Goal: Communication & Community: Answer question/provide support

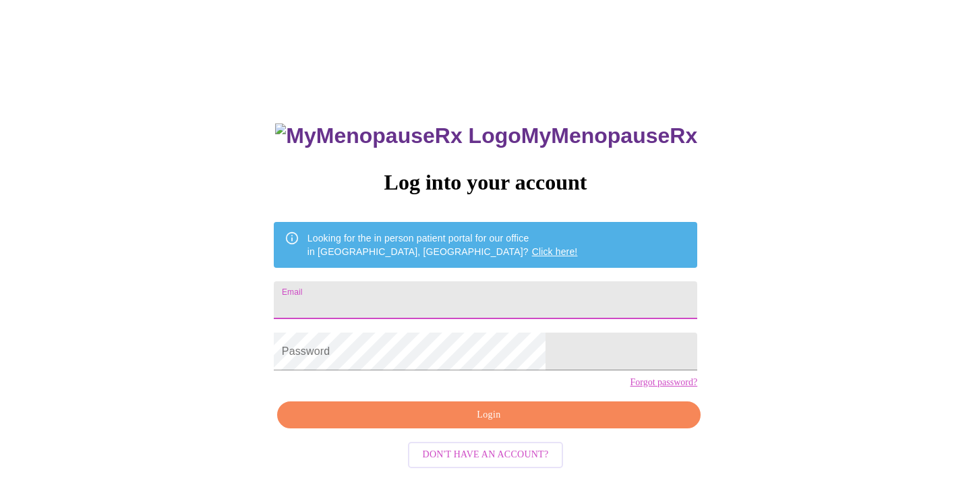
scroll to position [10, 0]
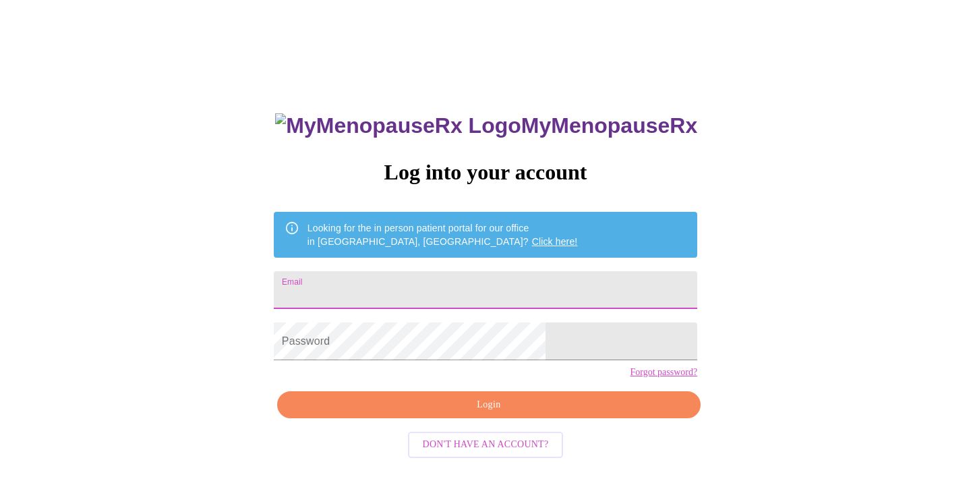
type input "metearoha@gmail.com"
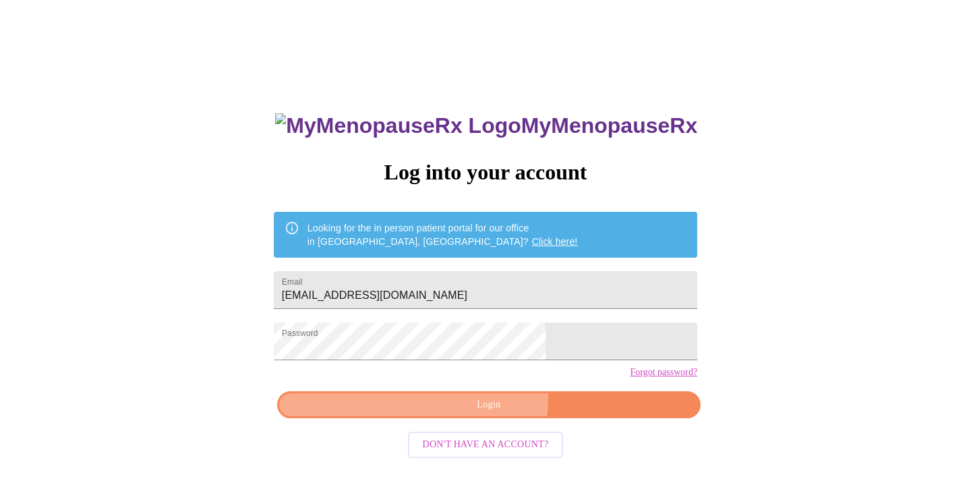
click at [482, 413] on span "Login" at bounding box center [489, 405] width 393 height 17
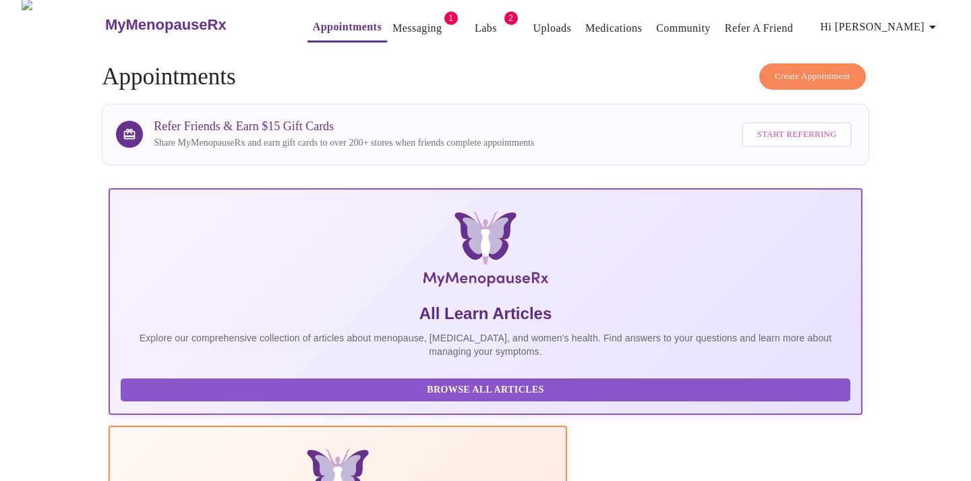
scroll to position [3, 0]
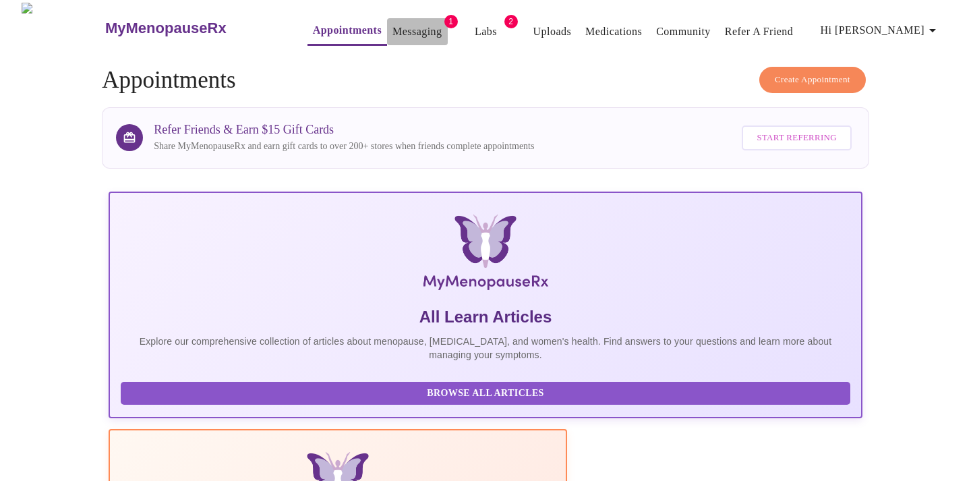
click at [403, 24] on link "Messaging" at bounding box center [417, 31] width 49 height 19
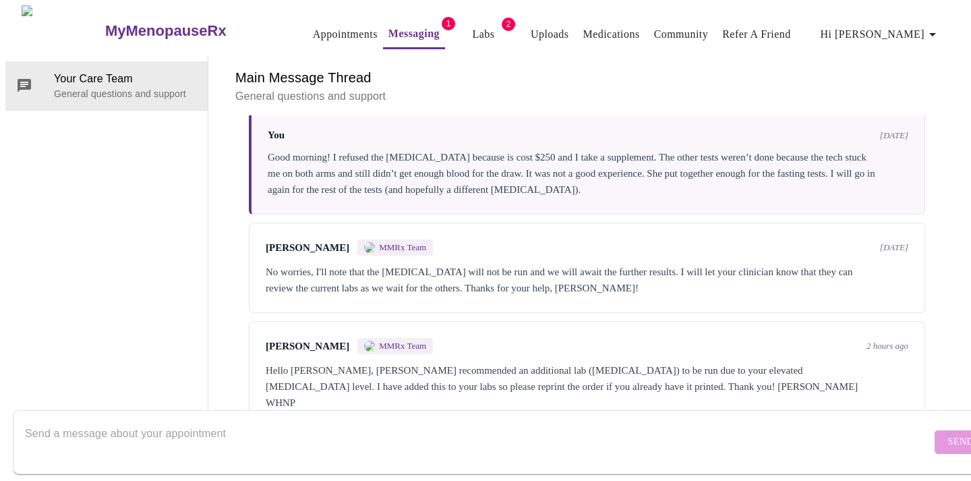
scroll to position [4243, 0]
click at [385, 420] on textarea "Send a message about your appointment" at bounding box center [478, 441] width 907 height 43
type textarea "Thank you!"
click at [948, 435] on span "Send" at bounding box center [961, 442] width 26 height 17
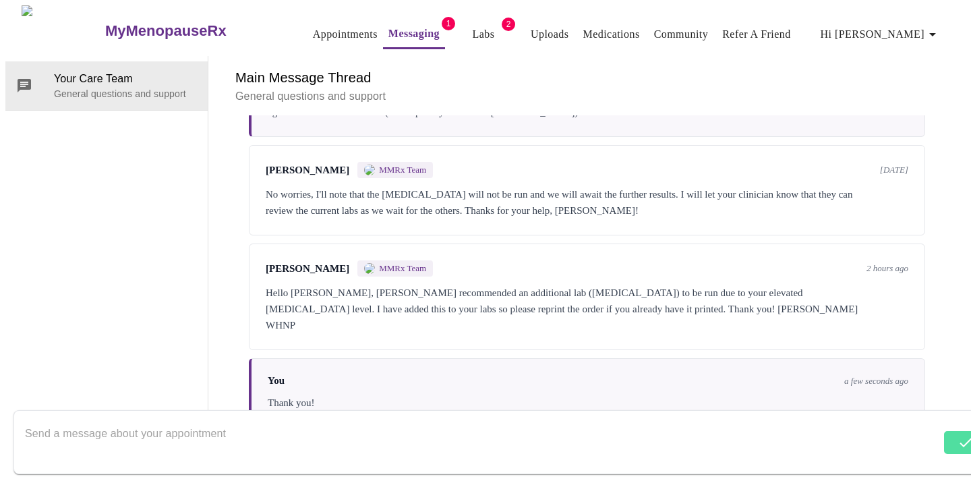
scroll to position [4338, 0]
